Goal: Transaction & Acquisition: Purchase product/service

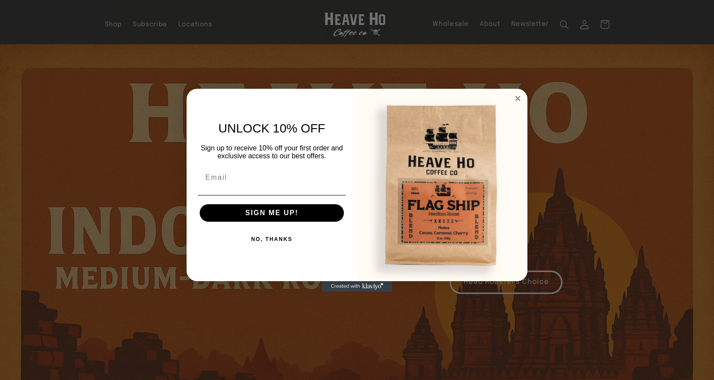
click at [518, 100] on circle "Close dialog" at bounding box center [518, 98] width 10 height 10
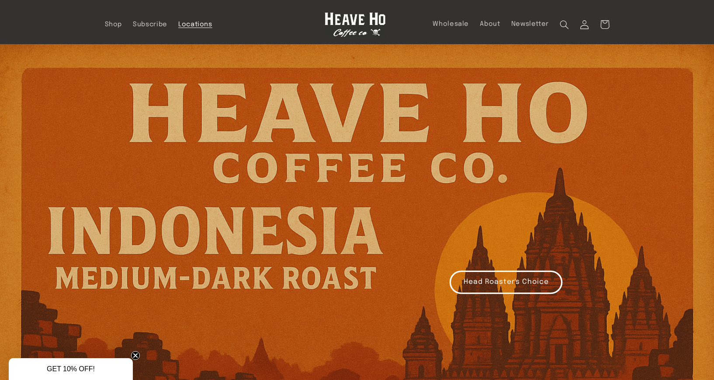
click at [173, 29] on link "Locations" at bounding box center [195, 24] width 45 height 19
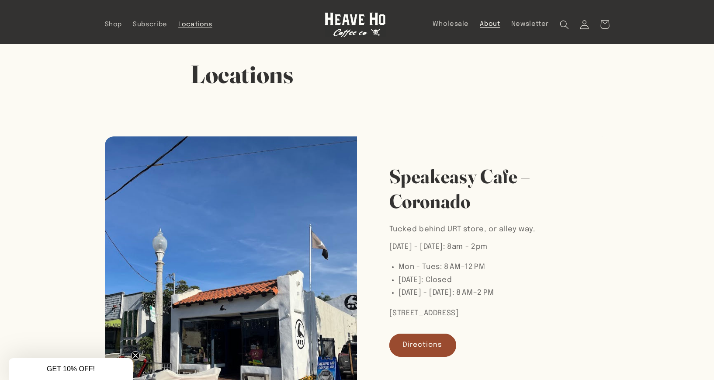
click at [500, 24] on span "About" at bounding box center [490, 24] width 20 height 8
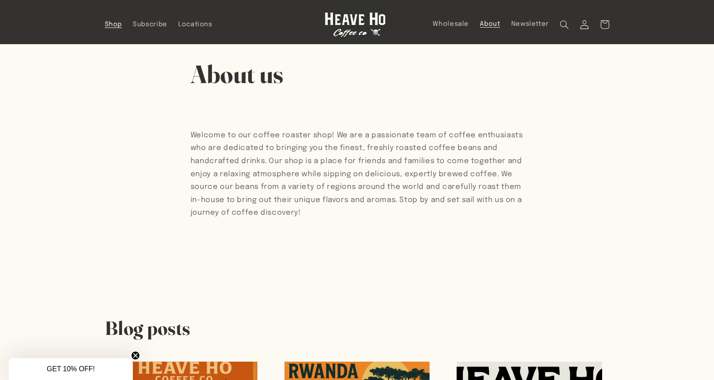
click at [105, 26] on span "Shop" at bounding box center [113, 25] width 17 height 8
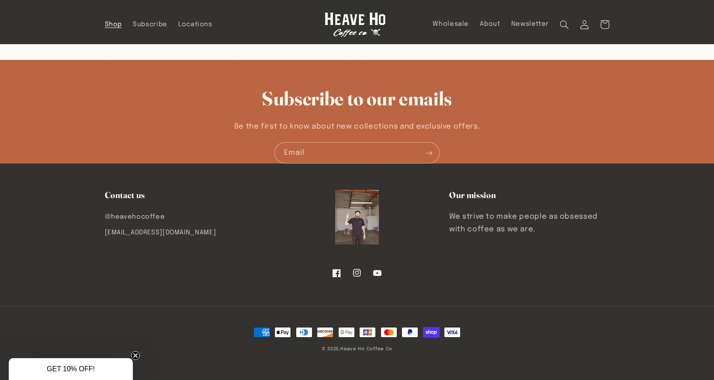
scroll to position [612, 0]
click at [81, 363] on span "GET 10% OFF!" at bounding box center [71, 369] width 124 height 22
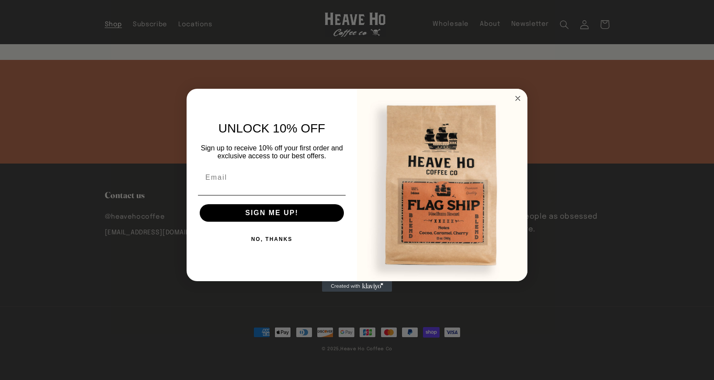
click at [515, 100] on circle "Close dialog" at bounding box center [518, 98] width 10 height 10
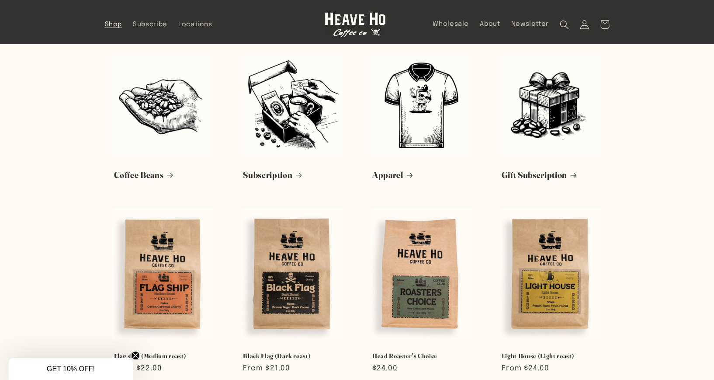
scroll to position [0, 0]
click at [178, 26] on span "Locations" at bounding box center [195, 25] width 34 height 8
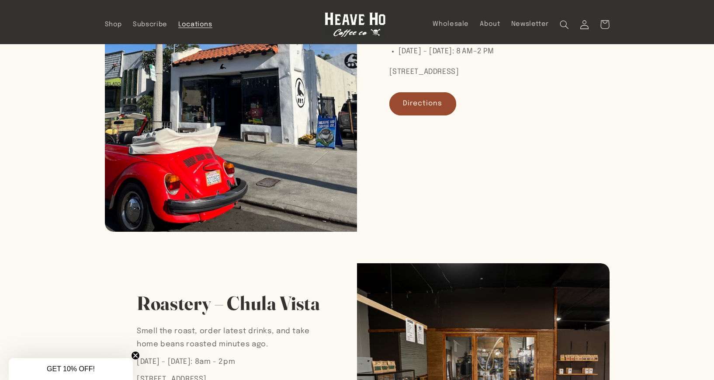
scroll to position [232, 0]
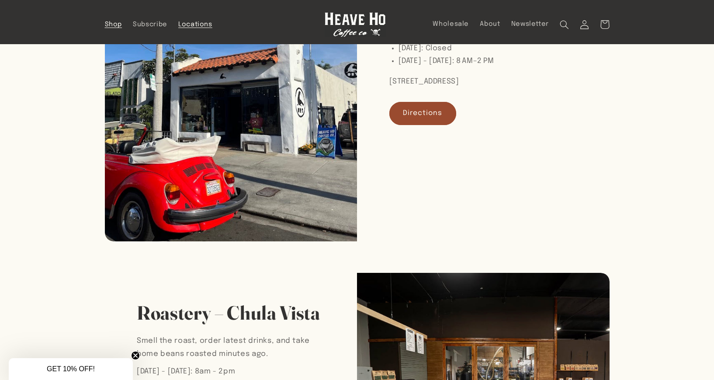
click at [105, 27] on span "Shop" at bounding box center [113, 25] width 17 height 8
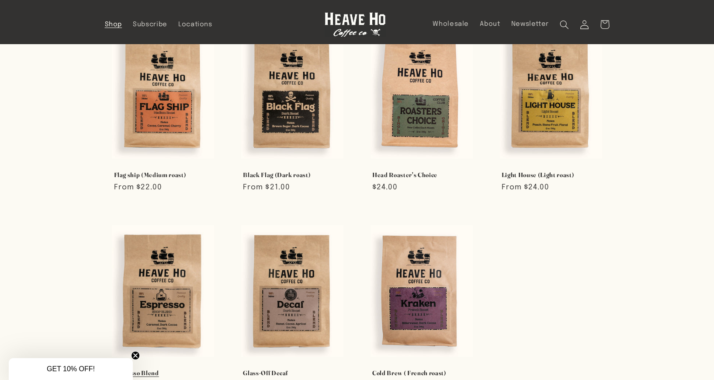
scroll to position [121, 0]
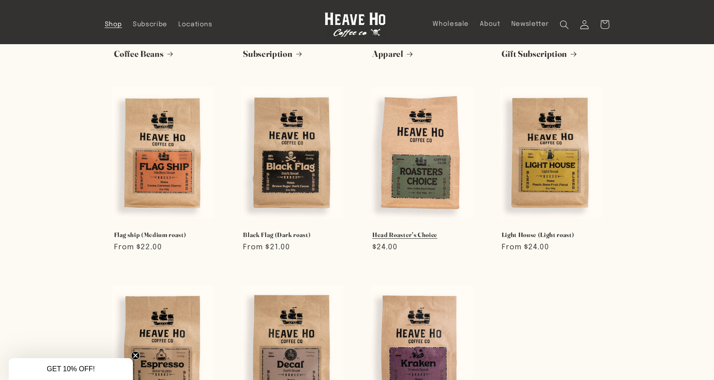
click at [439, 231] on link "Head Roaster's Choice" at bounding box center [421, 235] width 99 height 8
